Goal: Communication & Community: Answer question/provide support

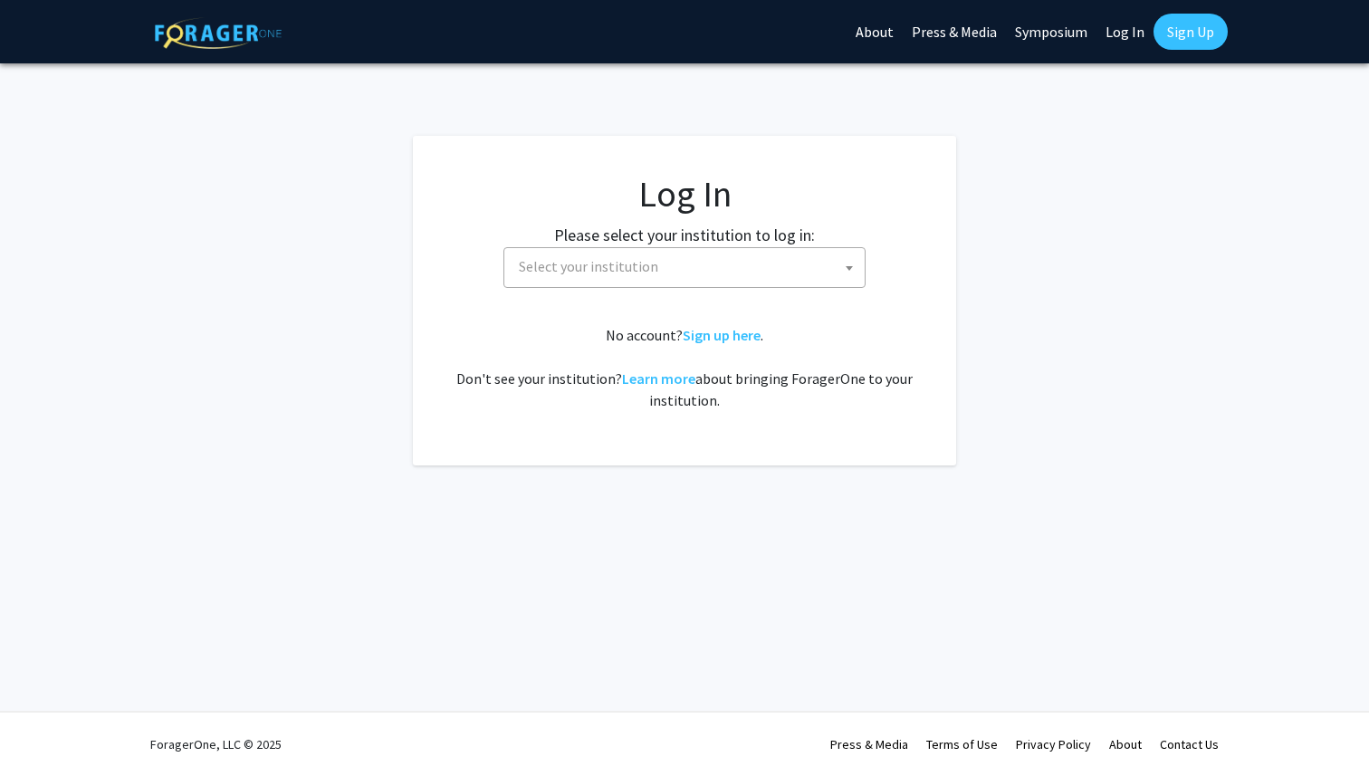
click at [674, 273] on span "Select your institution" at bounding box center [688, 266] width 353 height 37
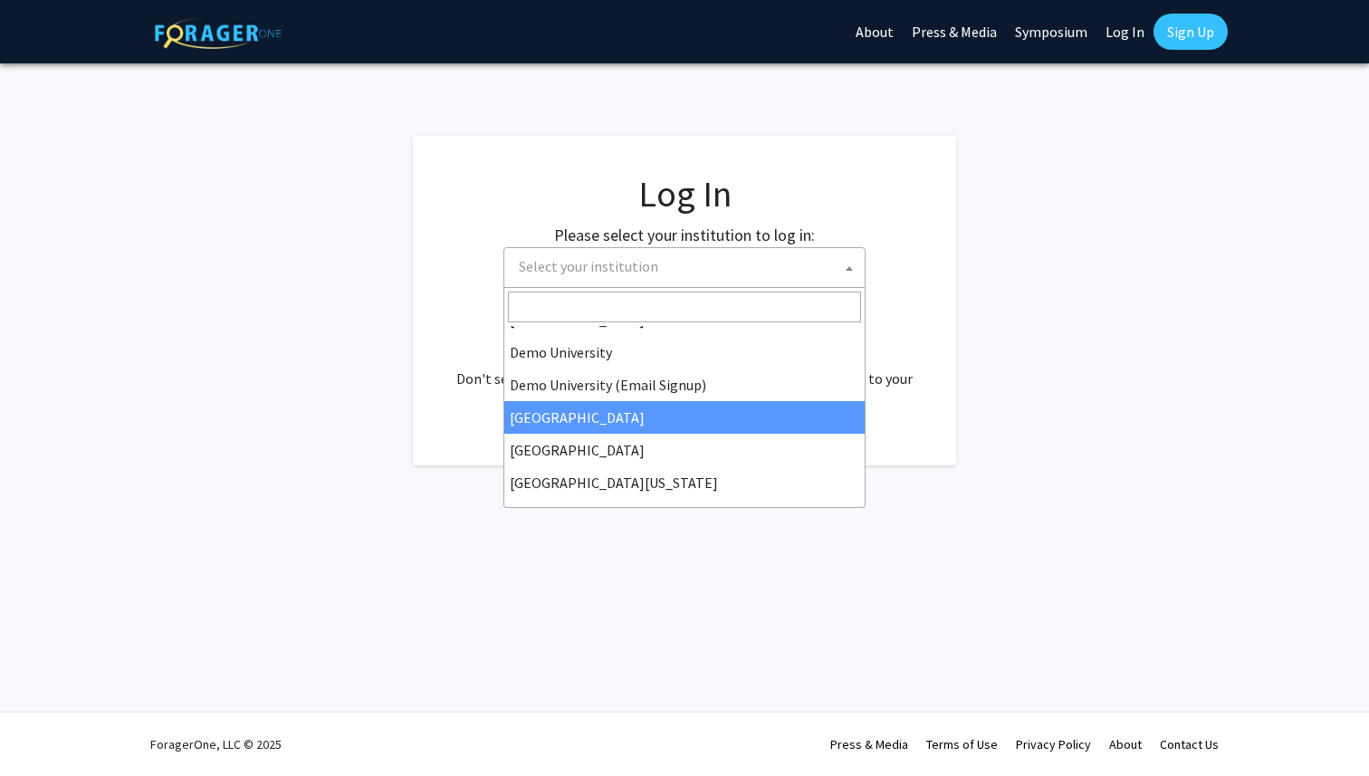
scroll to position [158, 0]
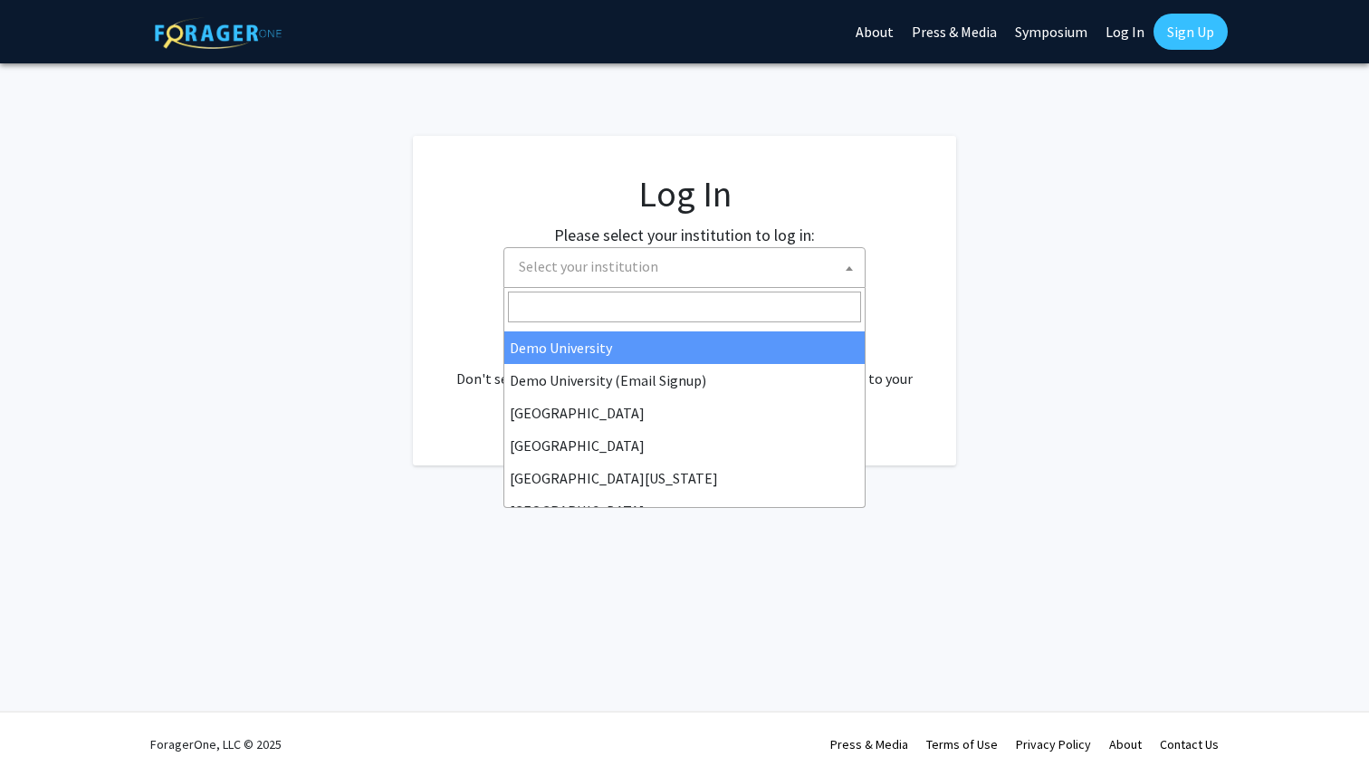
select select "8"
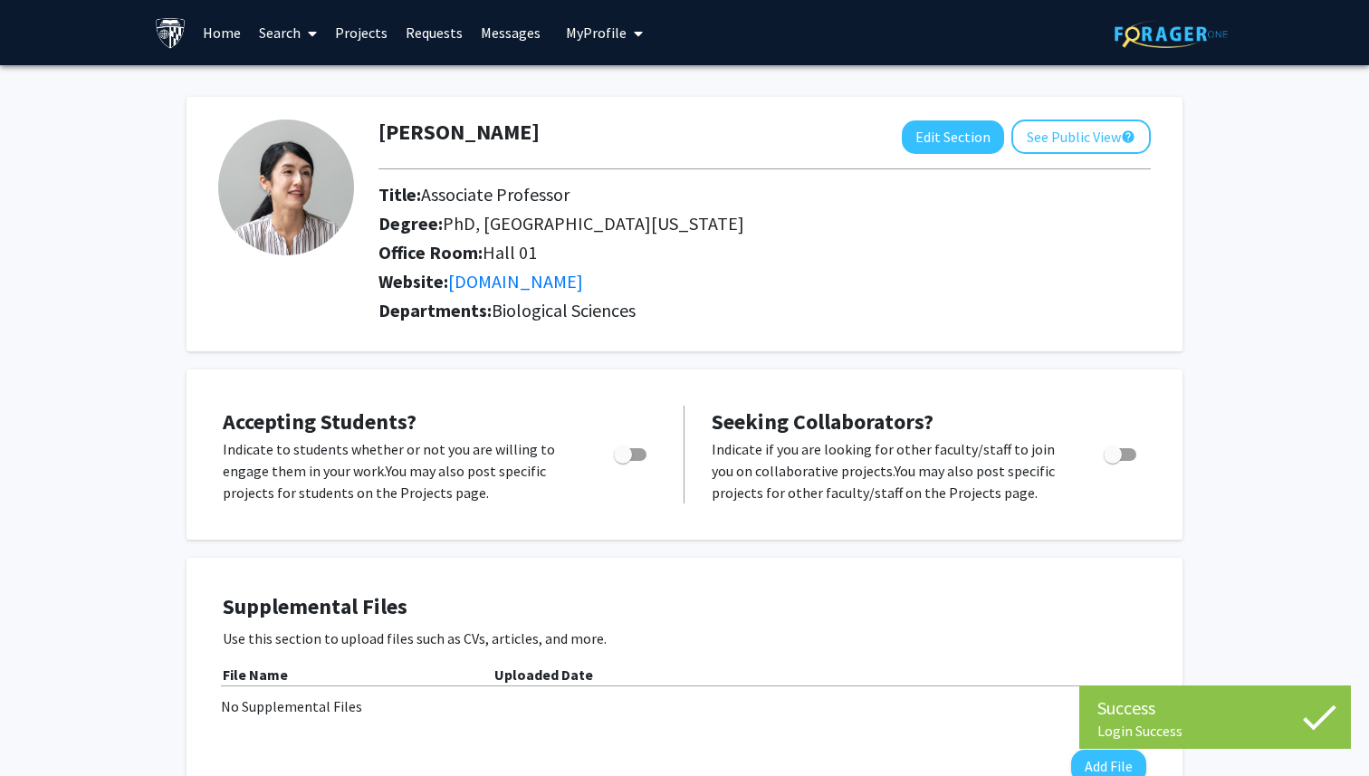
click at [232, 32] on link "Home" at bounding box center [222, 32] width 56 height 63
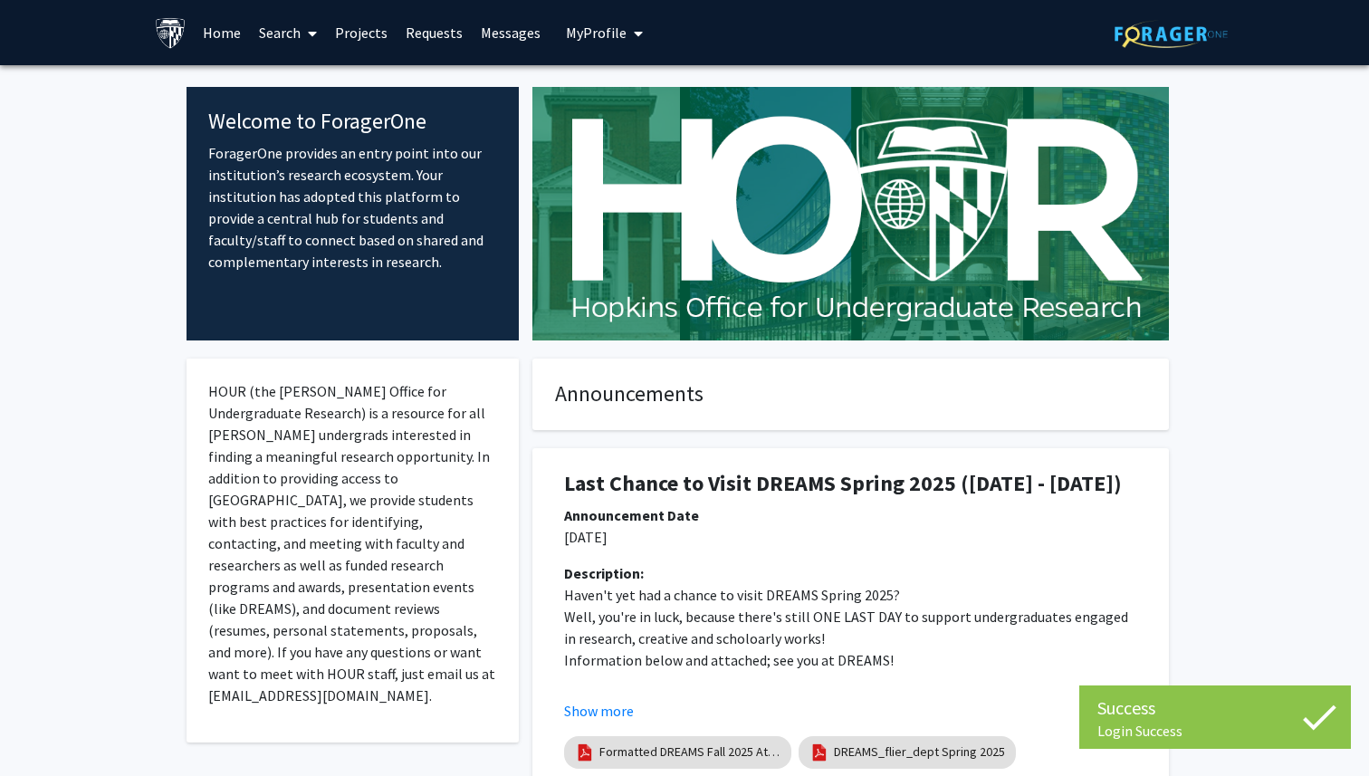
click at [609, 48] on button "My Profile" at bounding box center [605, 32] width 88 height 65
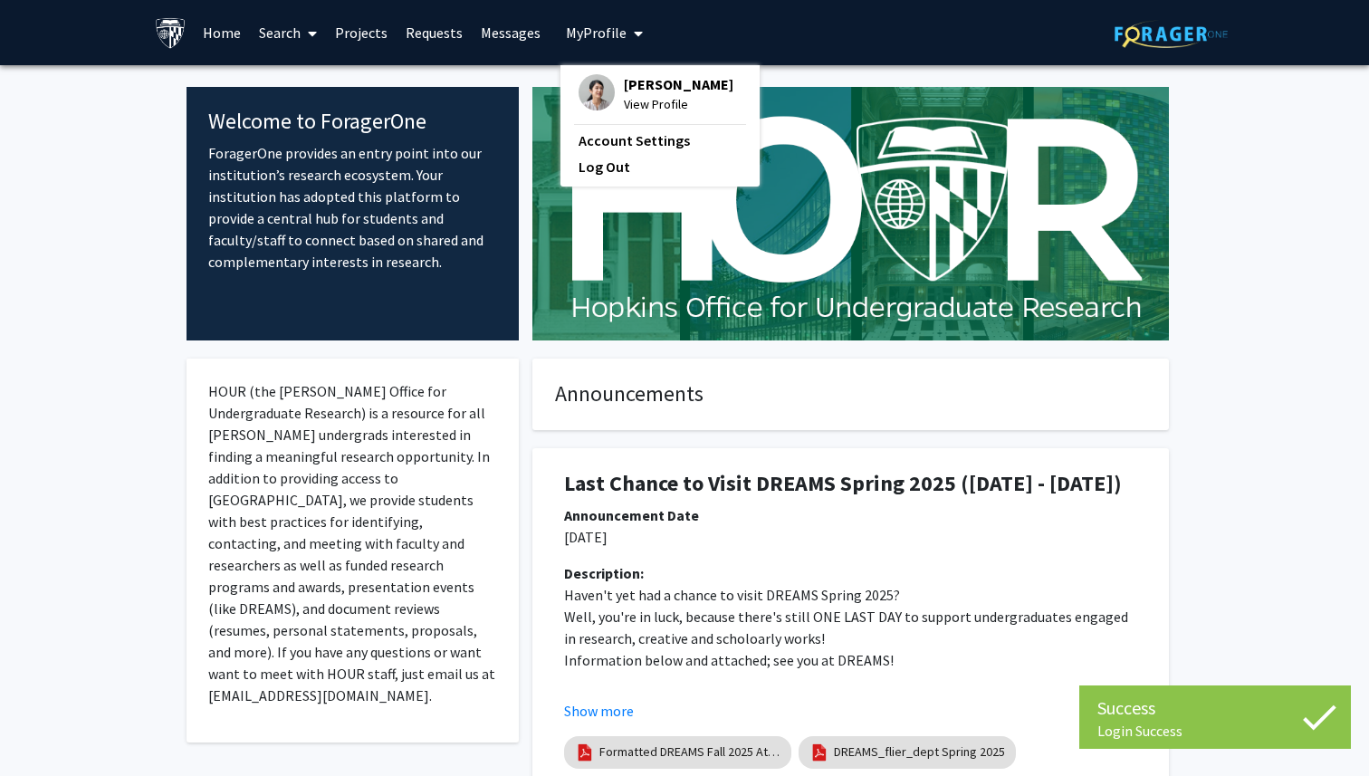
click at [631, 96] on span "View Profile" at bounding box center [679, 104] width 110 height 20
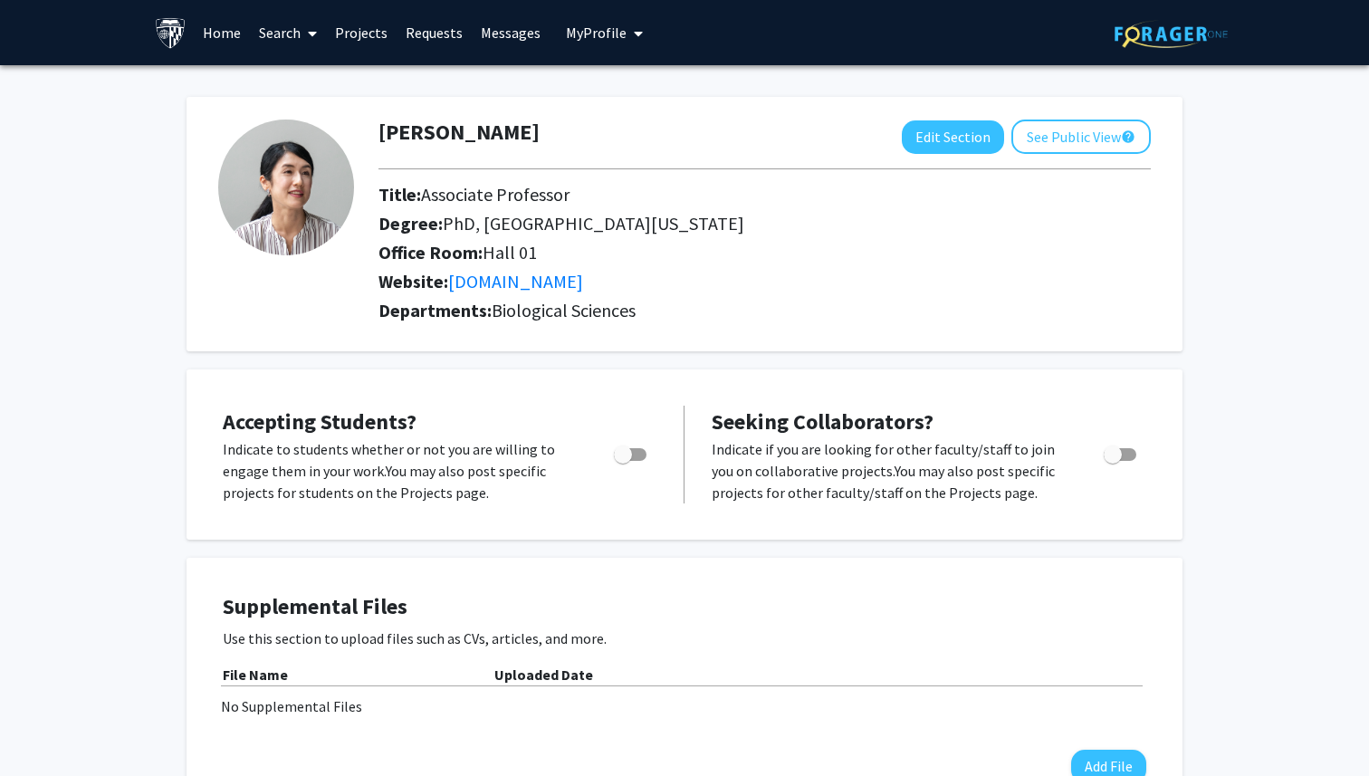
click at [948, 647] on p "Use this section to upload files such as CVs, articles, and more." at bounding box center [685, 639] width 924 height 22
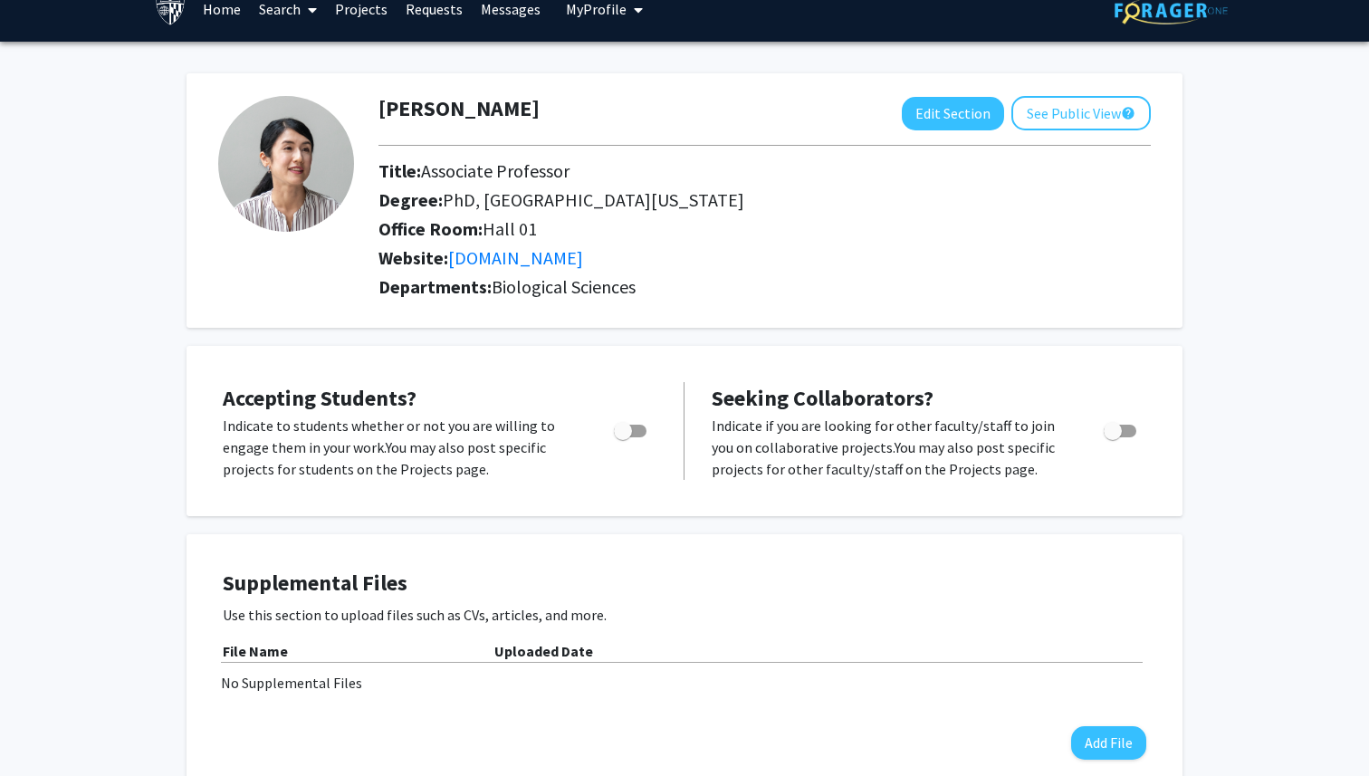
scroll to position [18, 0]
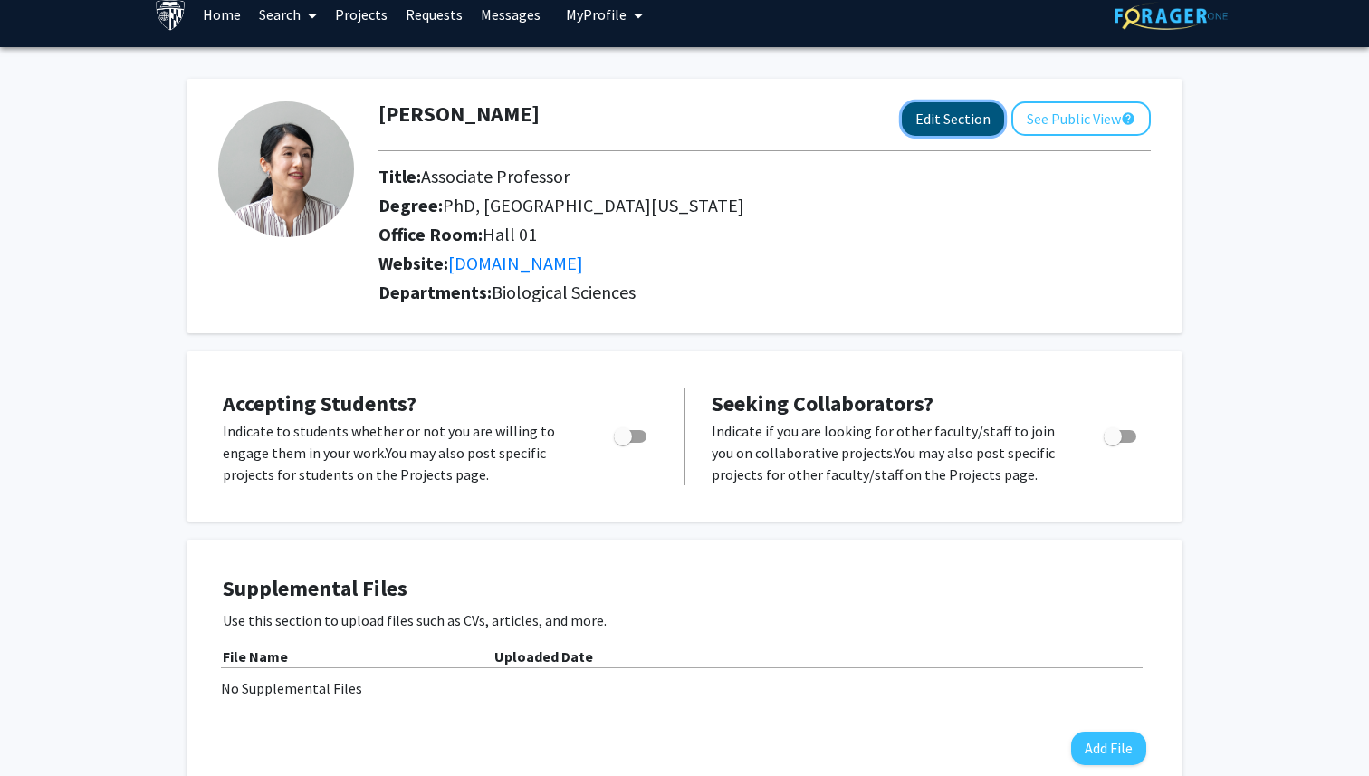
click at [950, 102] on button "Edit Section" at bounding box center [953, 119] width 102 height 34
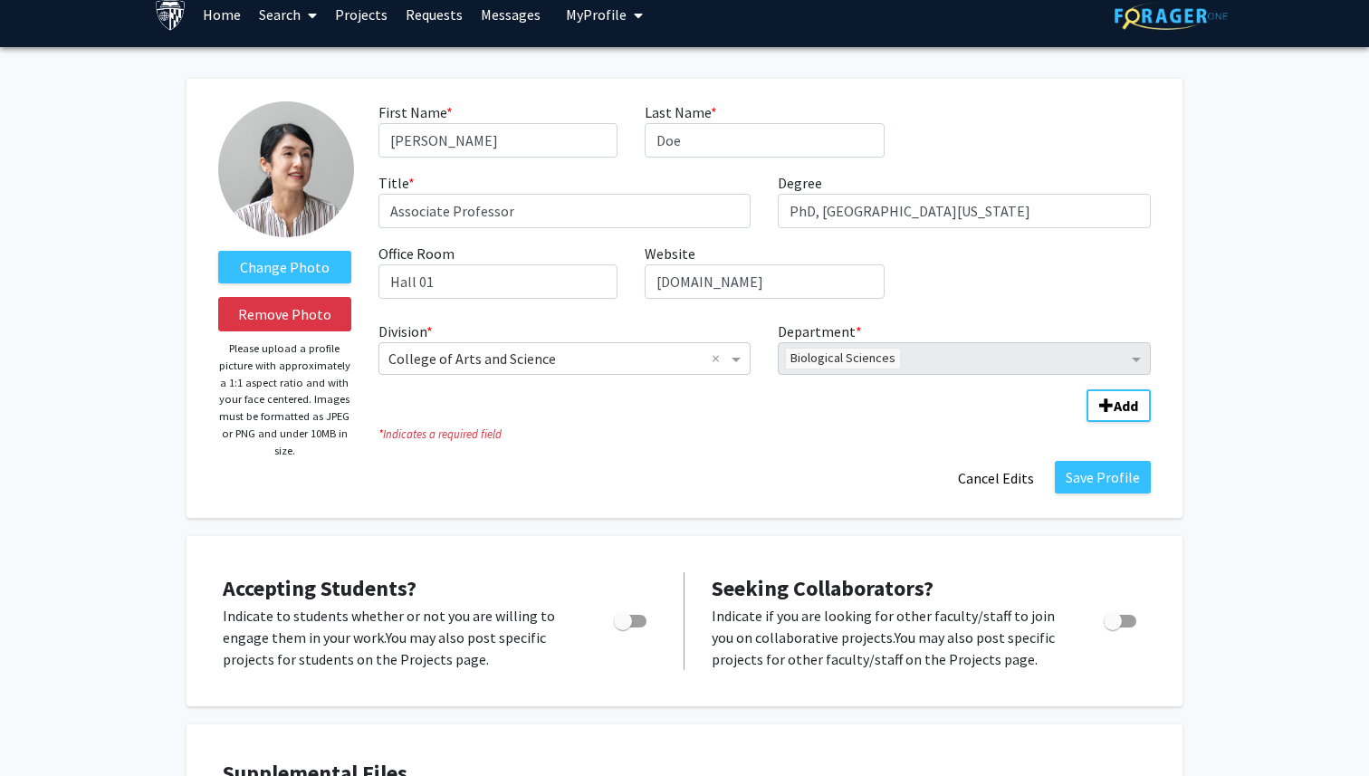
click at [371, 21] on link "Projects" at bounding box center [361, 14] width 71 height 63
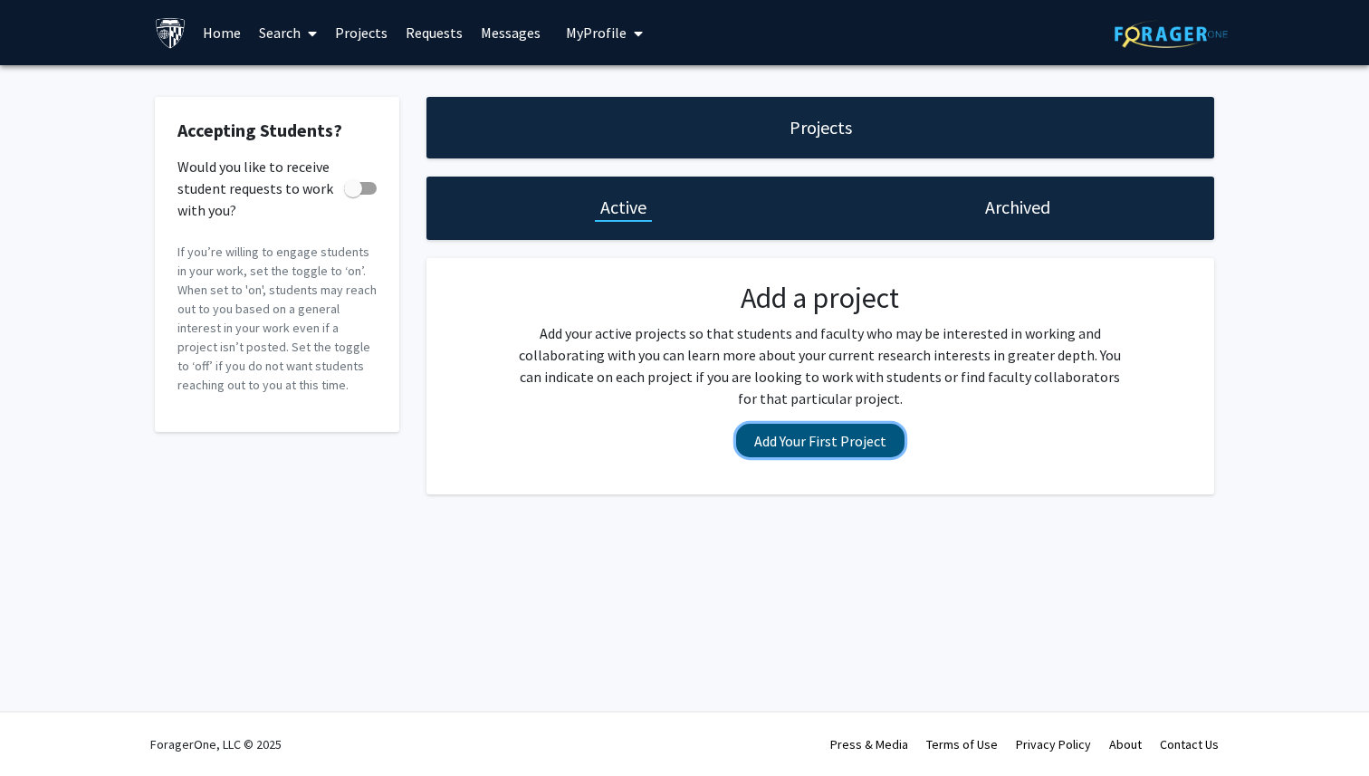
click at [823, 435] on button "Add Your First Project" at bounding box center [820, 441] width 168 height 34
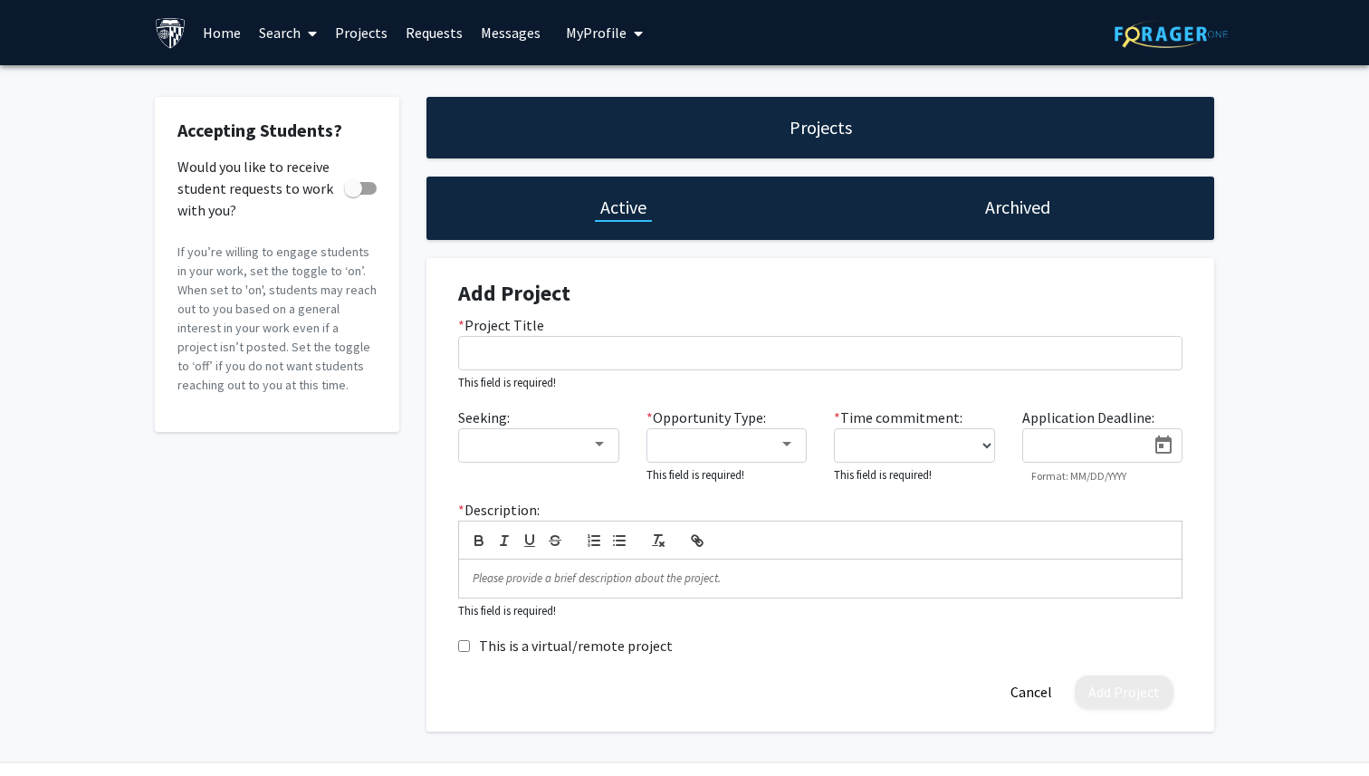
click at [605, 43] on button "My Profile" at bounding box center [605, 32] width 88 height 65
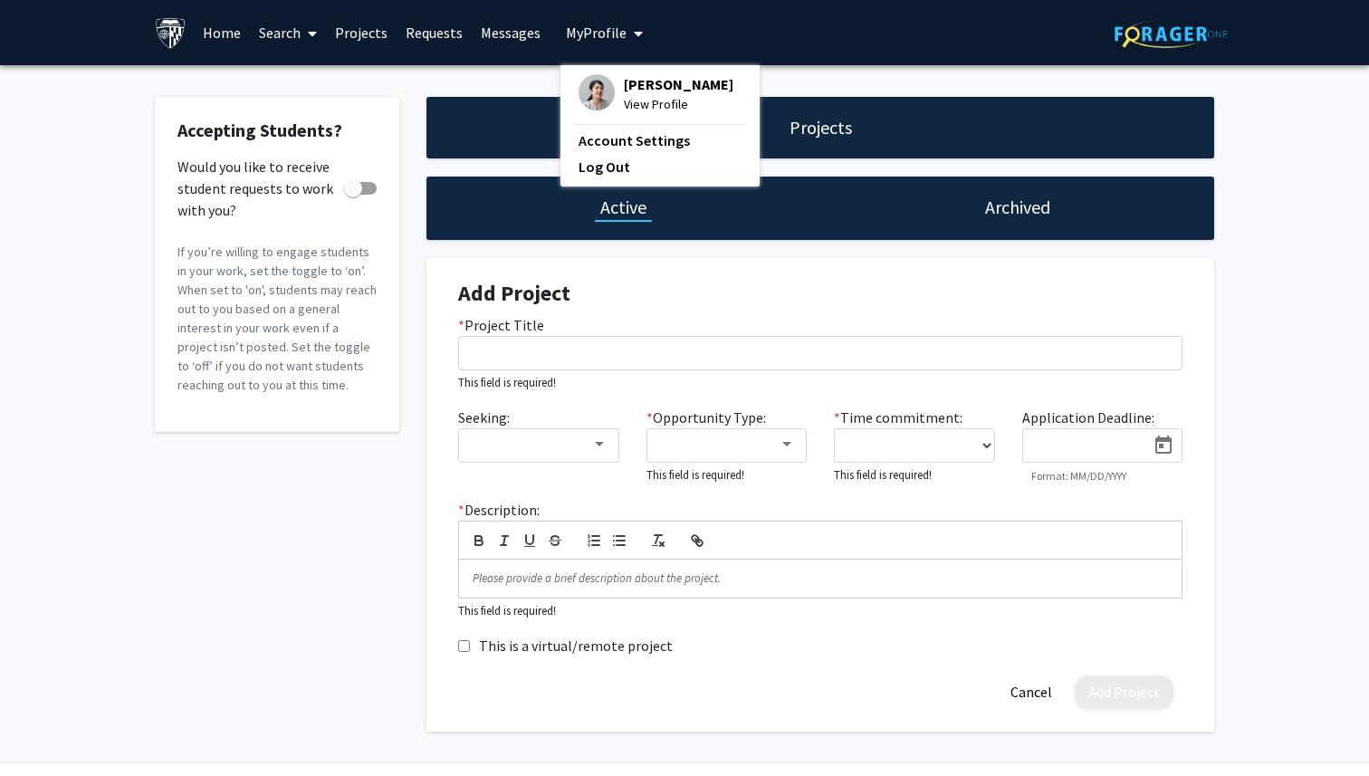
click at [638, 105] on span "View Profile" at bounding box center [679, 104] width 110 height 20
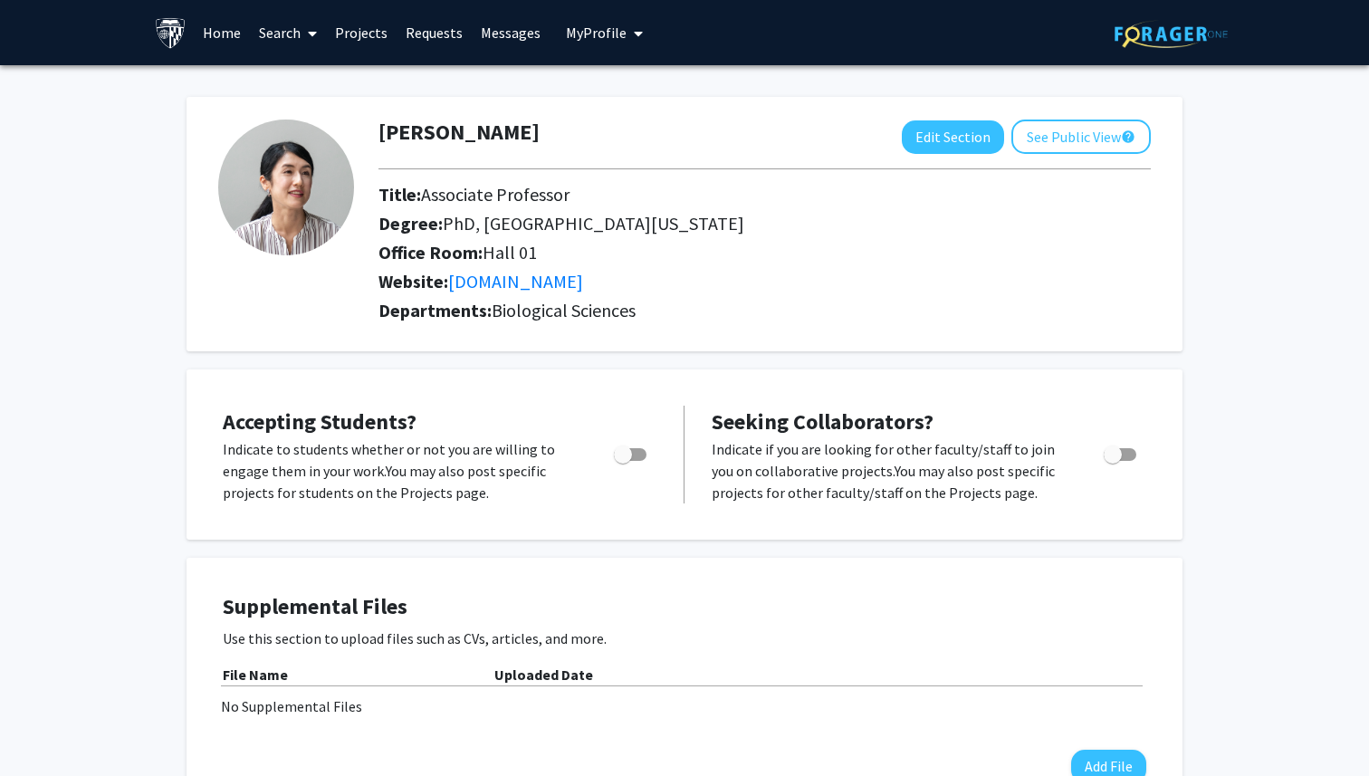
click at [376, 34] on link "Projects" at bounding box center [361, 32] width 71 height 63
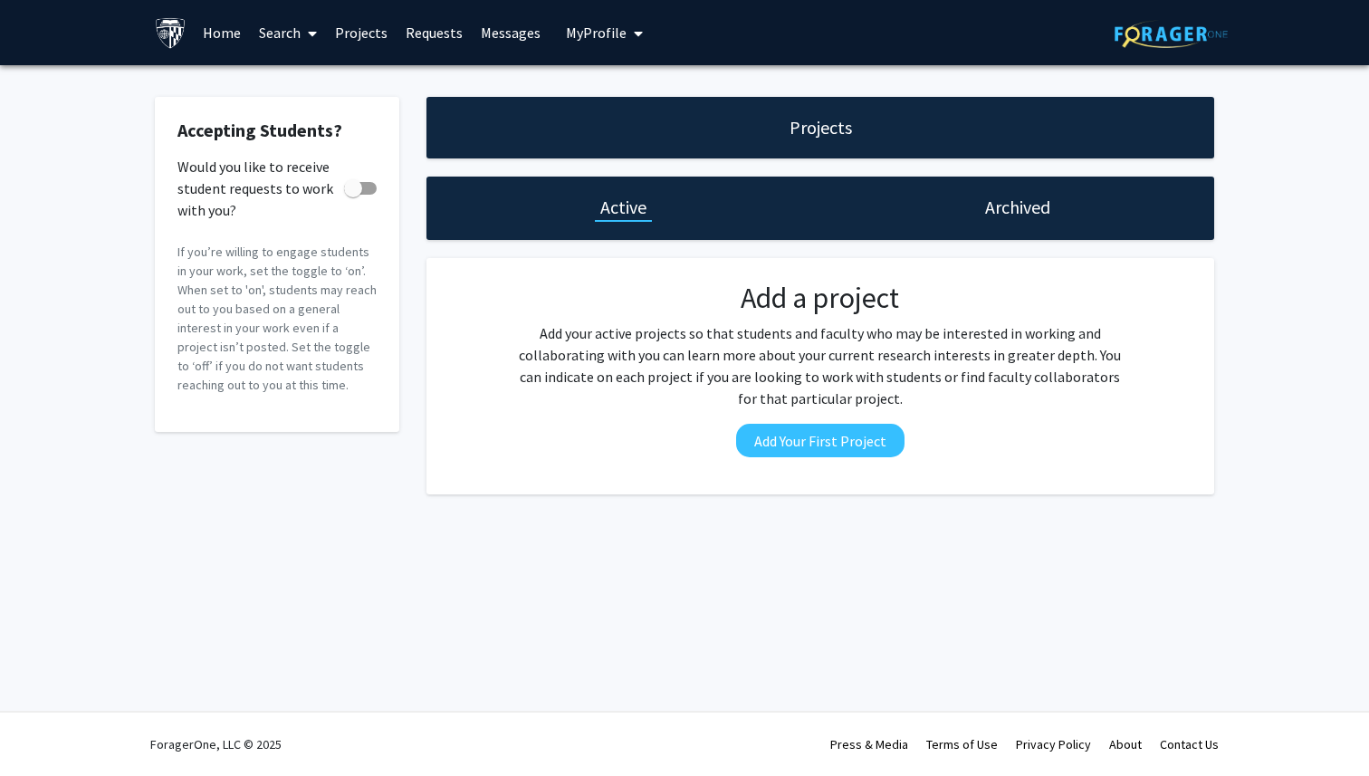
click at [444, 41] on link "Requests" at bounding box center [434, 32] width 75 height 63
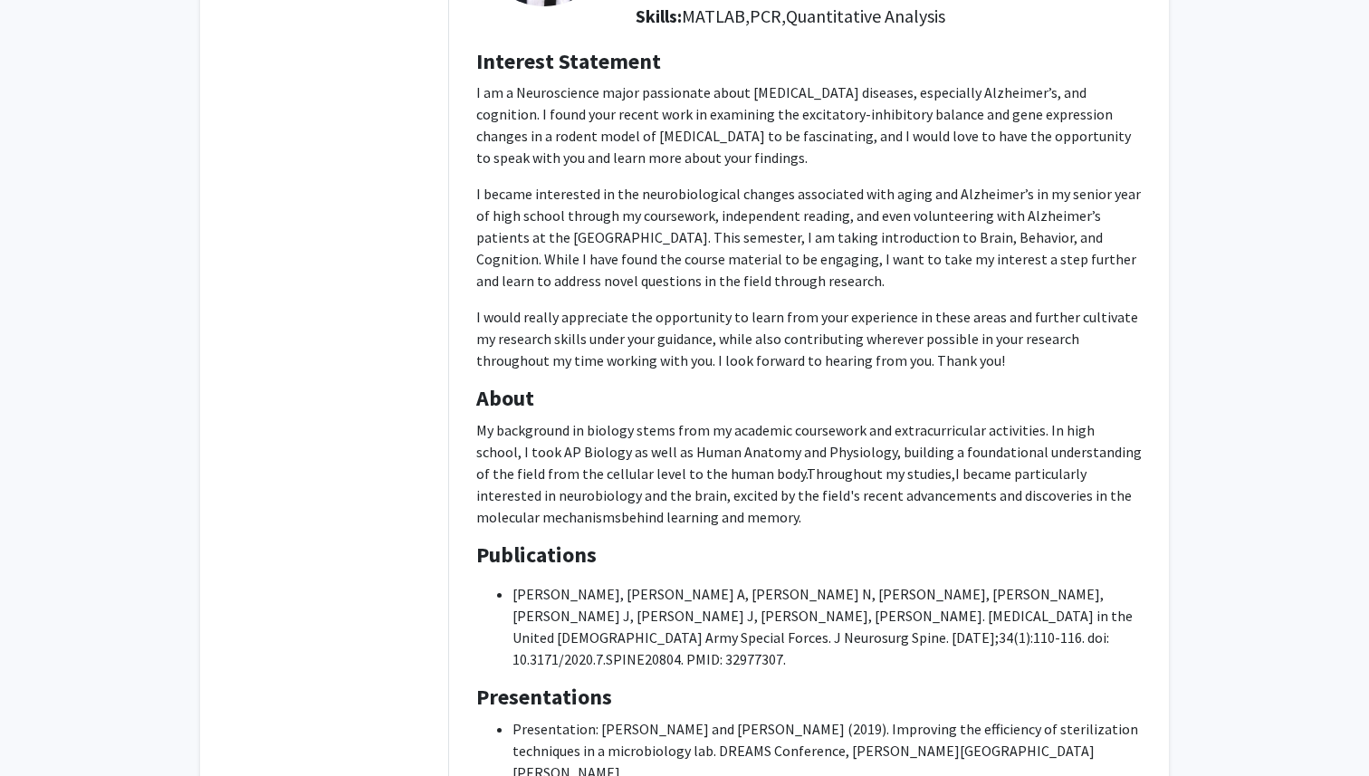
scroll to position [304, 0]
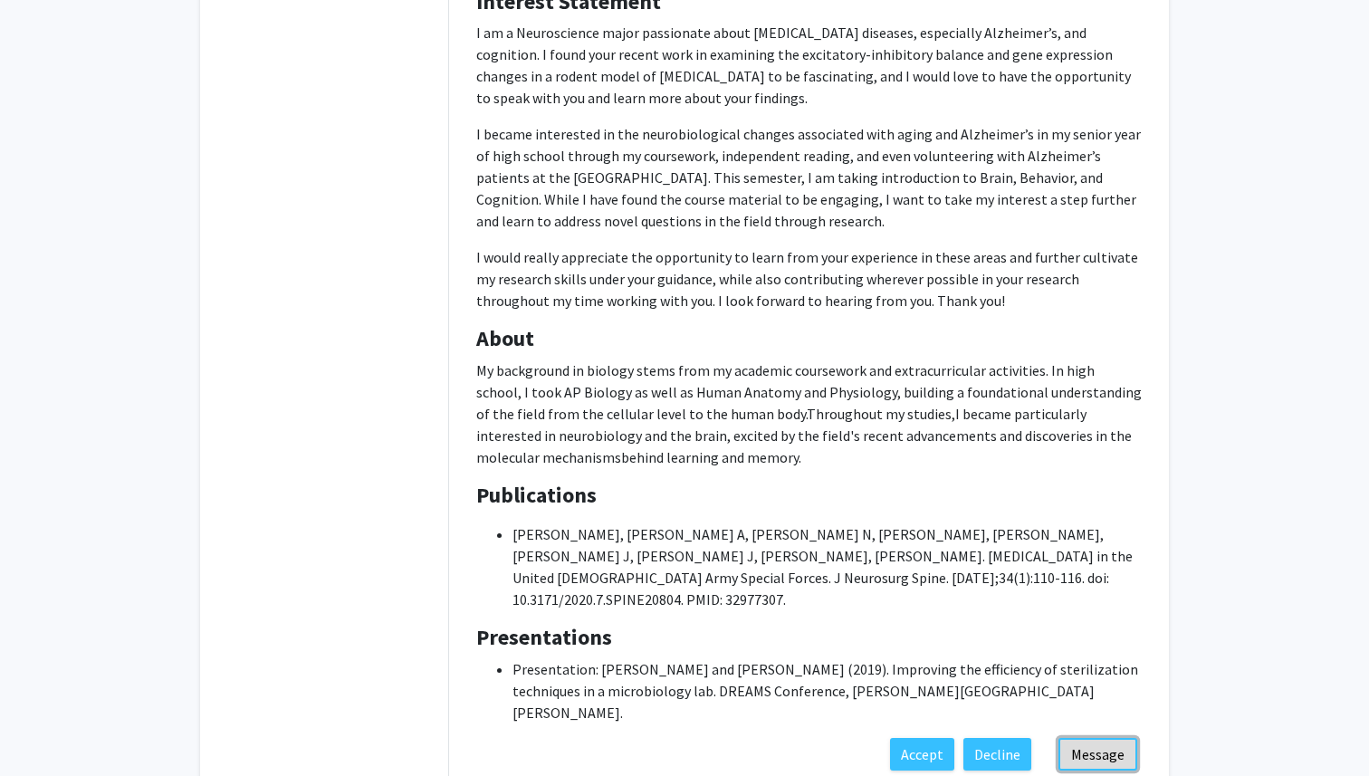
click at [1107, 738] on button "Message" at bounding box center [1098, 754] width 79 height 33
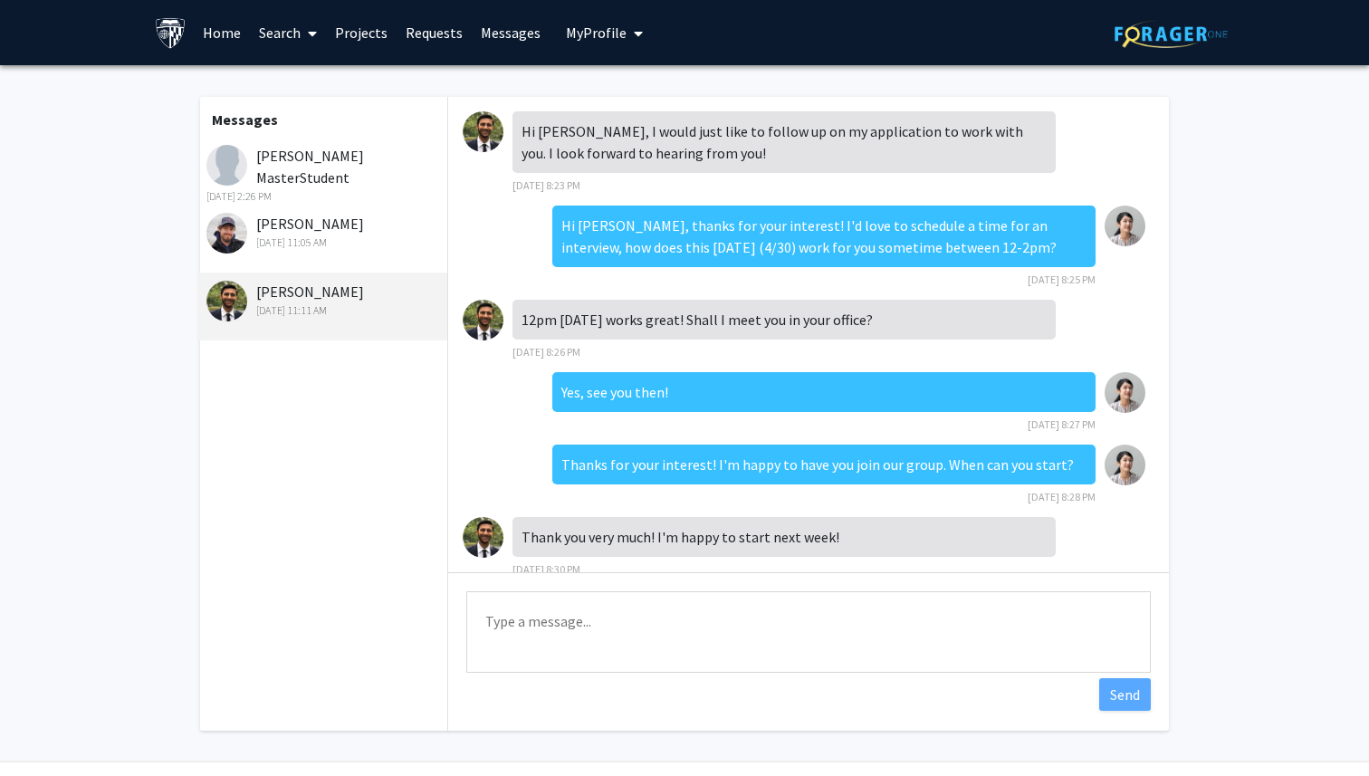
click at [445, 35] on link "Requests" at bounding box center [434, 32] width 75 height 63
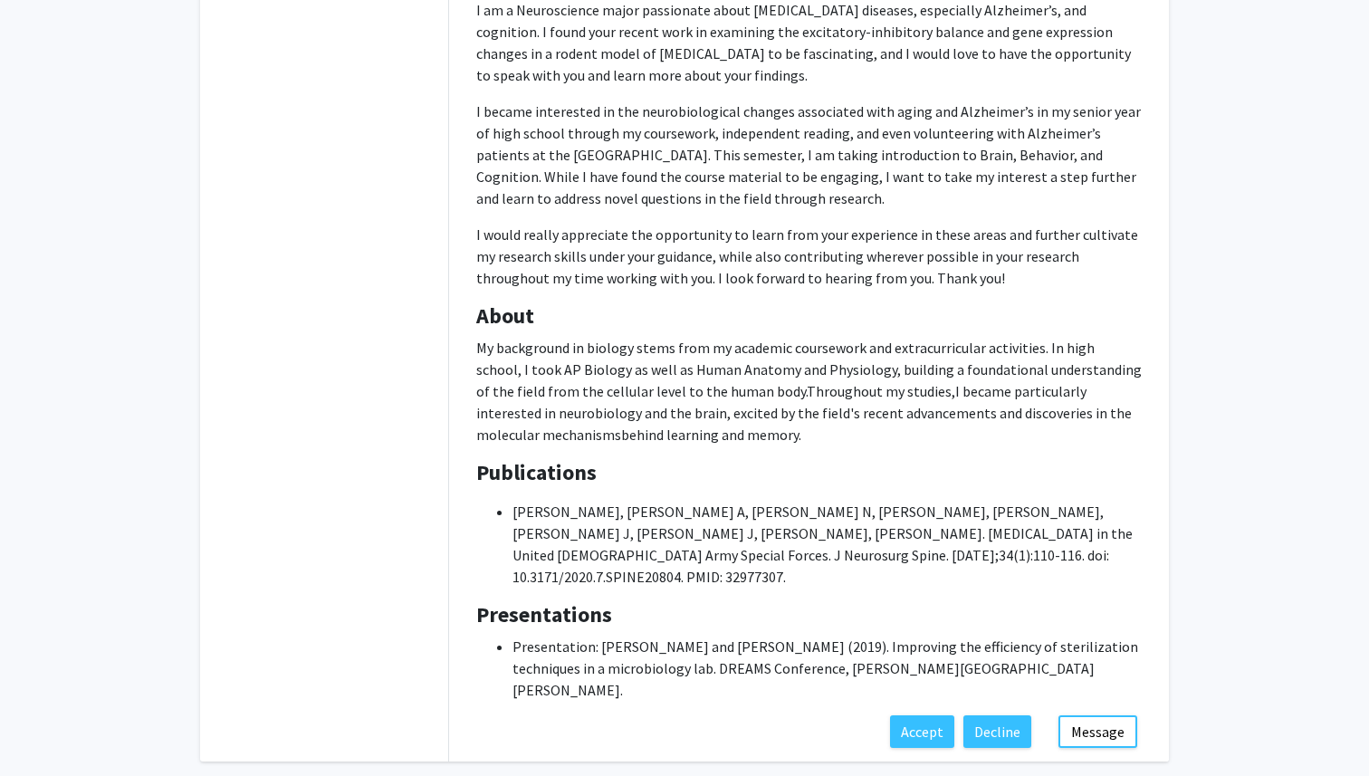
scroll to position [364, 0]
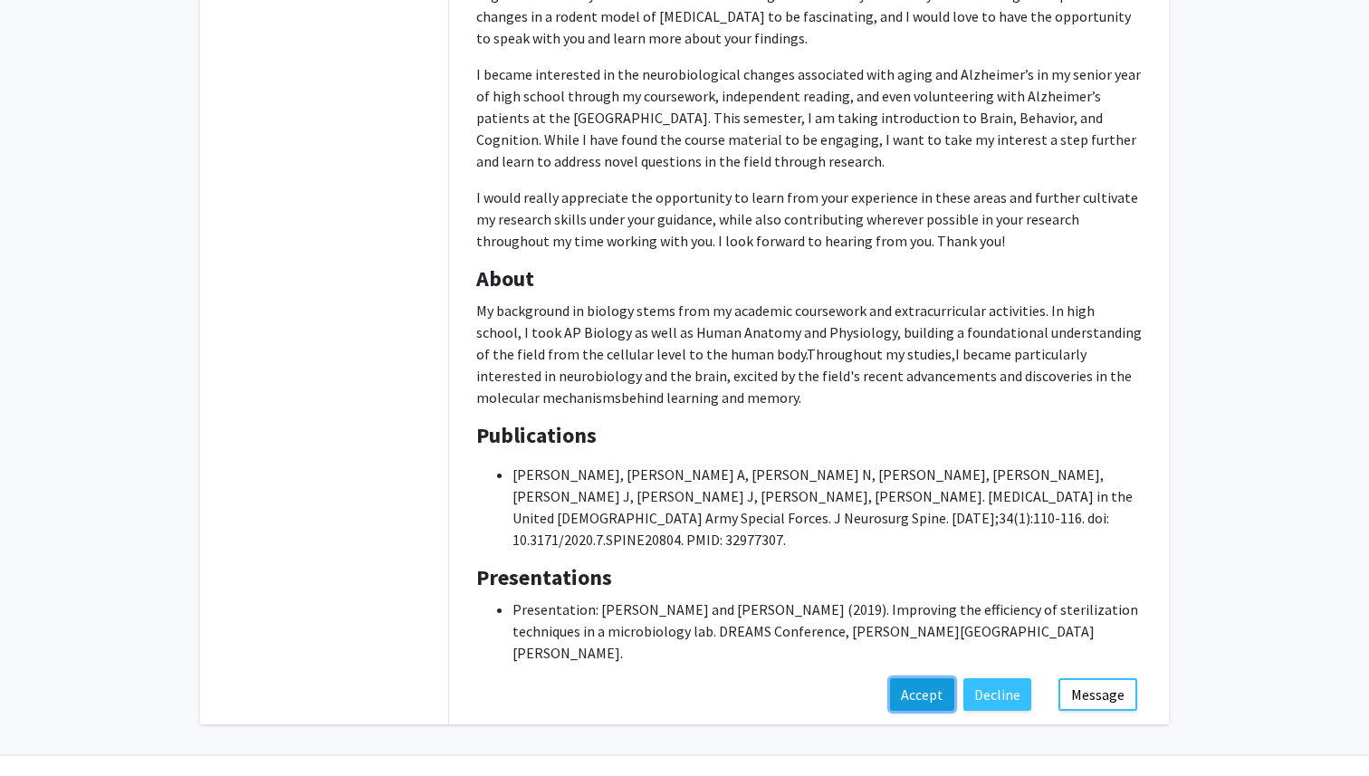
click at [924, 678] on button "Accept" at bounding box center [922, 694] width 64 height 33
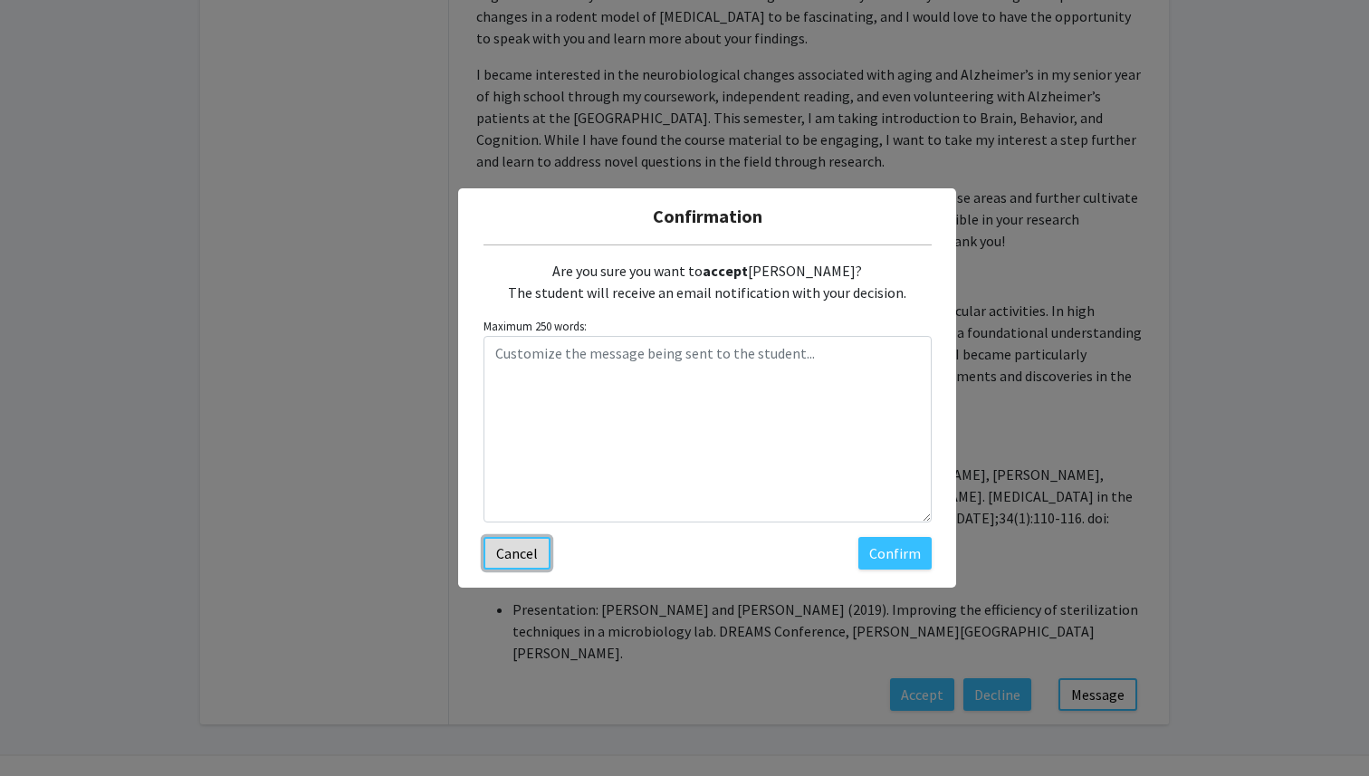
click at [518, 561] on button "Cancel" at bounding box center [517, 553] width 67 height 33
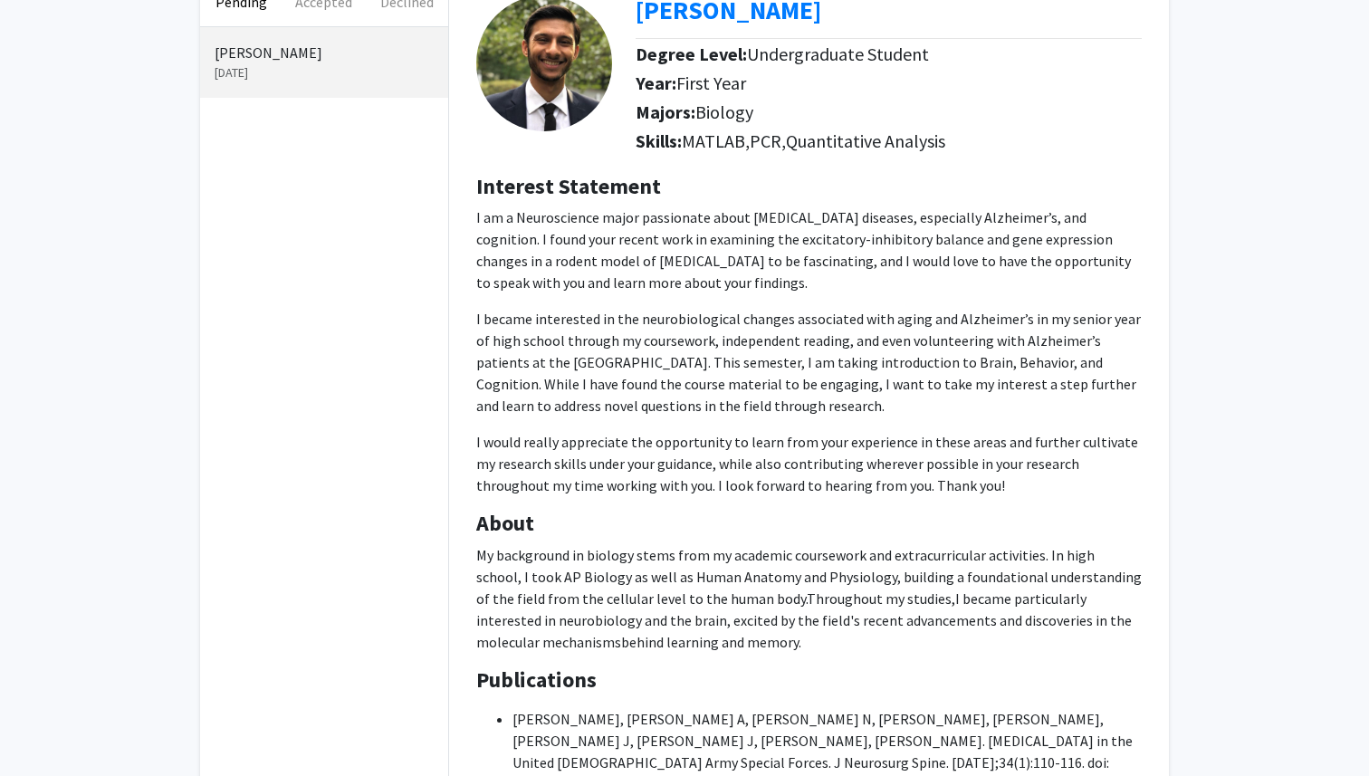
scroll to position [0, 0]
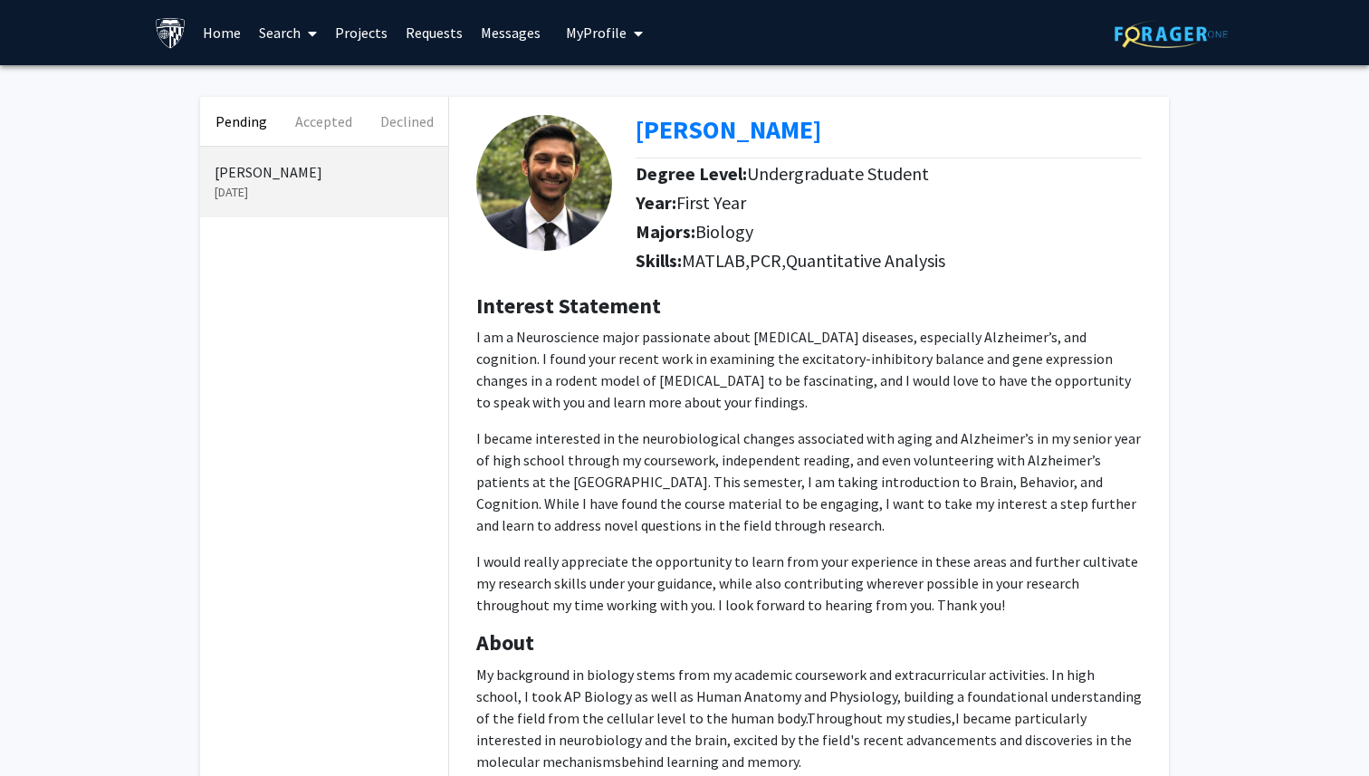
click at [301, 37] on span at bounding box center [309, 33] width 16 height 63
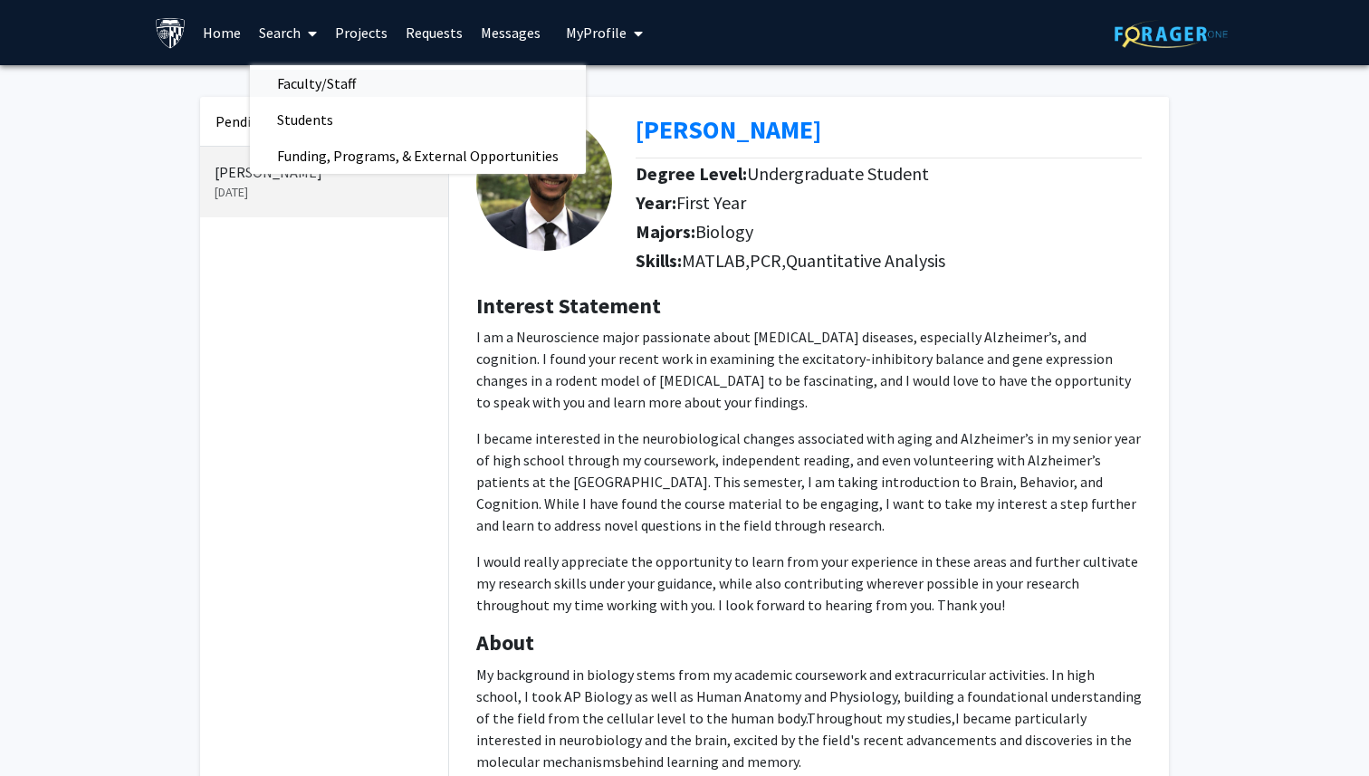
click at [331, 93] on span "Faculty/Staff" at bounding box center [316, 83] width 133 height 36
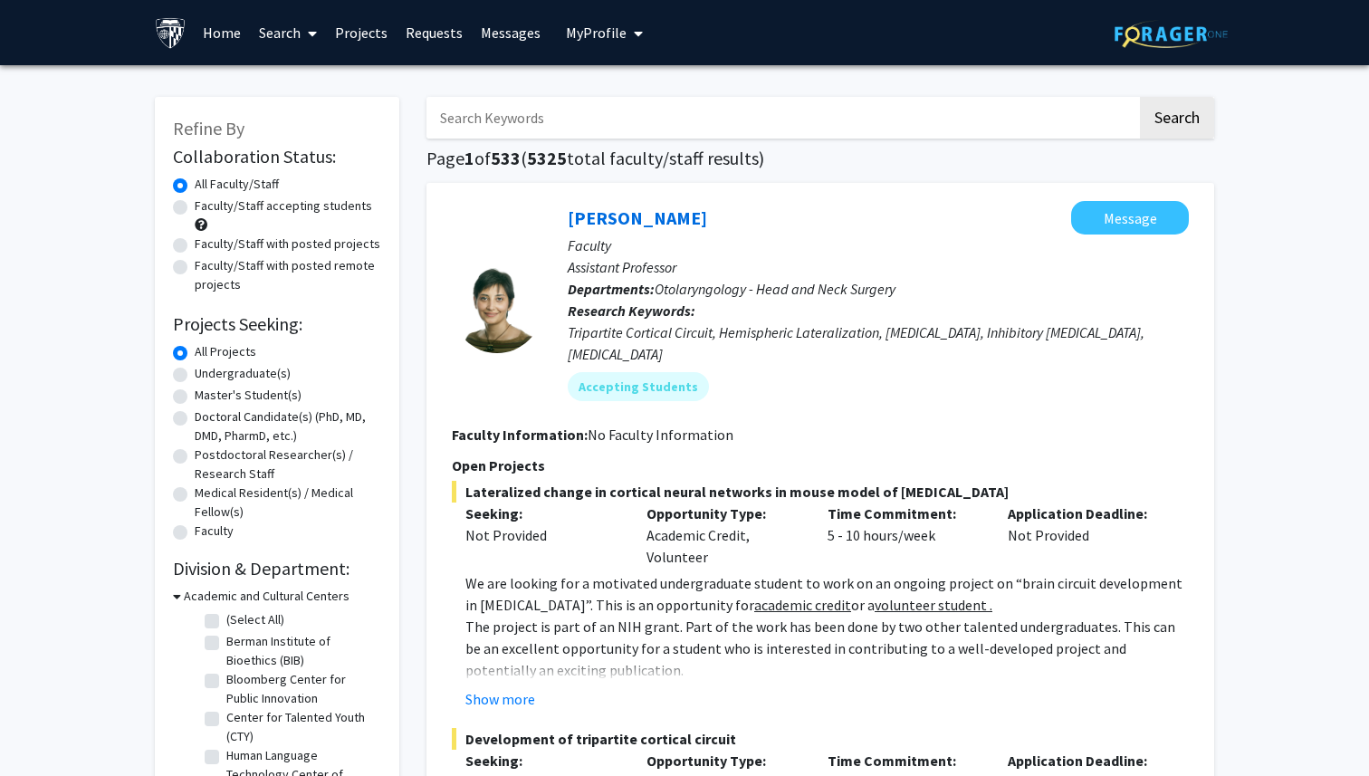
click at [300, 36] on link "Search" at bounding box center [288, 32] width 76 height 63
